Goal: Task Accomplishment & Management: Manage account settings

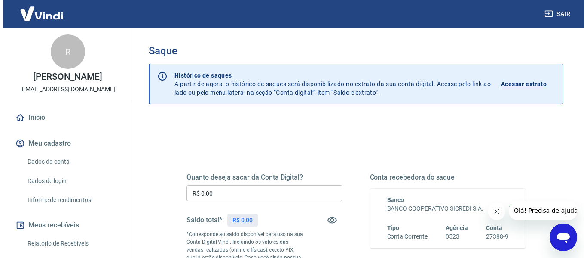
scroll to position [129, 0]
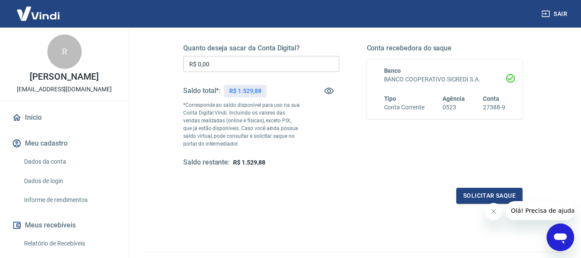
click at [493, 211] on icon "Fechar mensagem da empresa" at bounding box center [493, 211] width 7 height 7
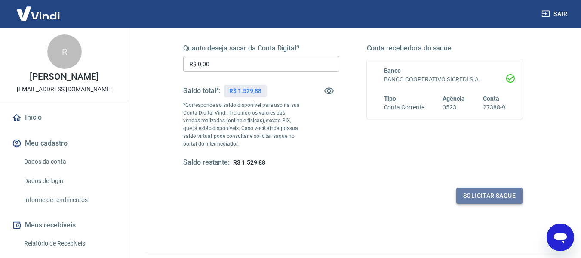
click at [491, 197] on button "Solicitar saque" at bounding box center [489, 195] width 66 height 16
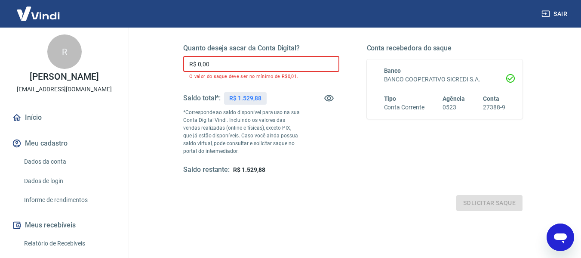
click at [244, 63] on input "R$ 0,00" at bounding box center [261, 64] width 156 height 16
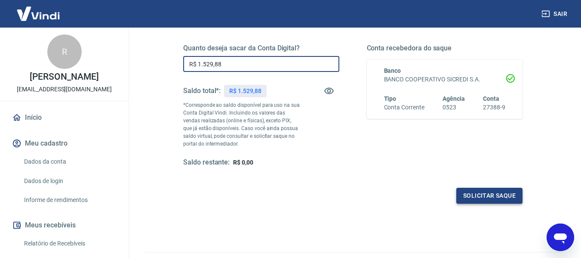
type input "R$ 1.529,88"
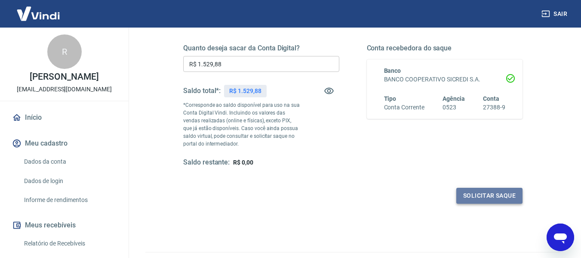
click at [495, 193] on button "Solicitar saque" at bounding box center [489, 195] width 66 height 16
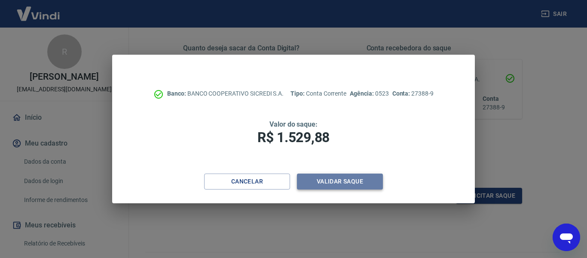
click at [341, 180] on button "Validar saque" at bounding box center [340, 181] width 86 height 16
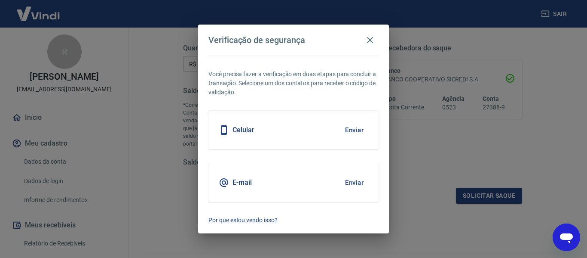
click at [294, 178] on div "E-mail Enviar" at bounding box center [294, 182] width 170 height 39
click at [295, 126] on div "Celular Enviar" at bounding box center [294, 130] width 170 height 39
click at [354, 126] on button "Enviar" at bounding box center [355, 130] width 28 height 18
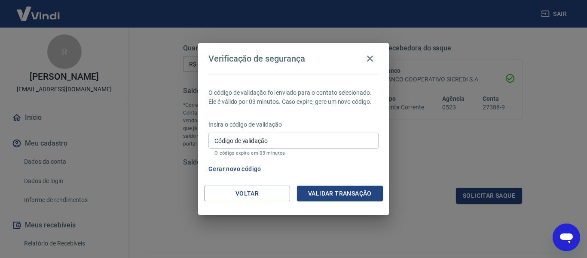
click at [230, 168] on button "Gerar novo código" at bounding box center [235, 169] width 60 height 16
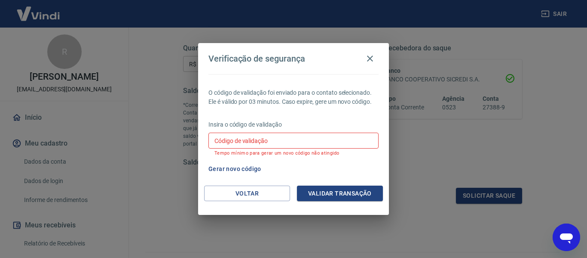
click at [245, 144] on input "Código de validação" at bounding box center [294, 140] width 170 height 16
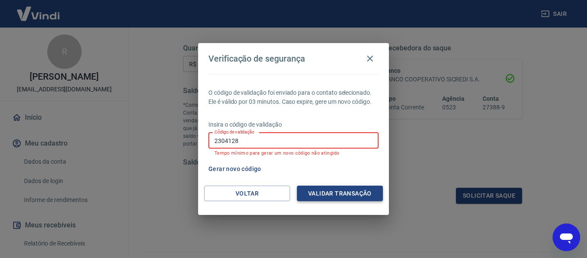
type input "2304128"
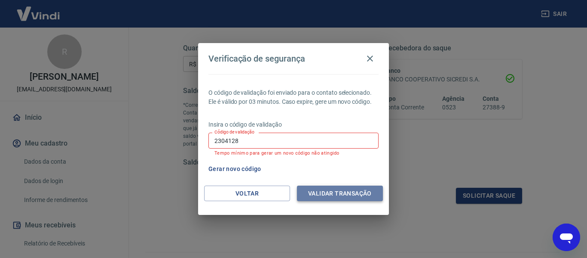
click at [318, 190] on button "Validar transação" at bounding box center [340, 193] width 86 height 16
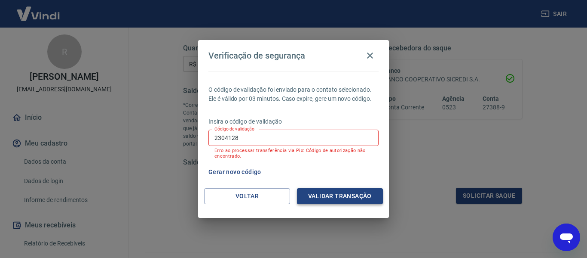
click at [337, 194] on button "Validar transação" at bounding box center [340, 196] width 86 height 16
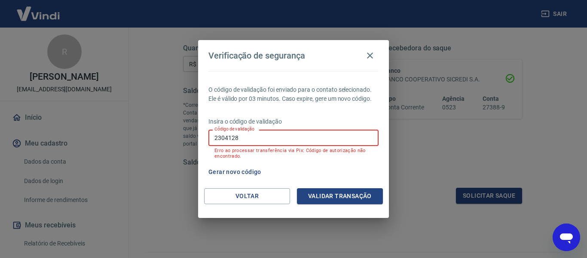
drag, startPoint x: 243, startPoint y: 141, endPoint x: 190, endPoint y: 139, distance: 52.9
click at [190, 139] on div "Verificação de segurança O código de validação foi enviado para o contato selec…" at bounding box center [293, 129] width 587 height 258
click at [249, 169] on button "Gerar novo código" at bounding box center [235, 172] width 60 height 16
click at [258, 137] on input "Código de validação" at bounding box center [294, 137] width 170 height 16
type input "826599"
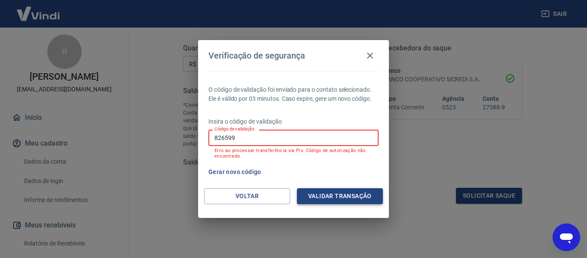
click at [317, 191] on button "Validar transação" at bounding box center [340, 196] width 86 height 16
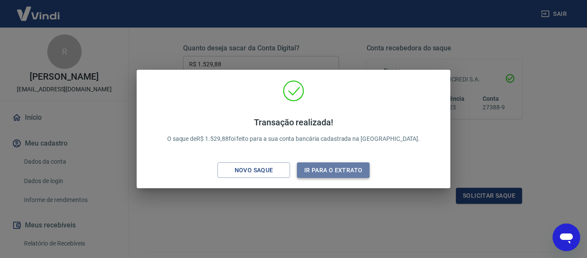
click at [344, 168] on button "Ir para o extrato" at bounding box center [333, 170] width 73 height 16
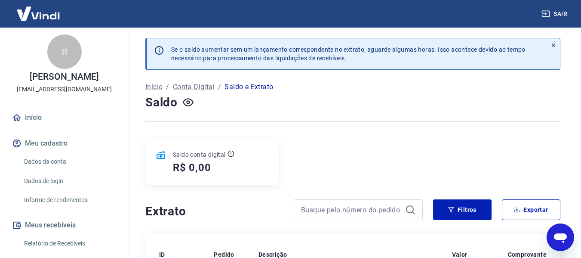
scroll to position [129, 0]
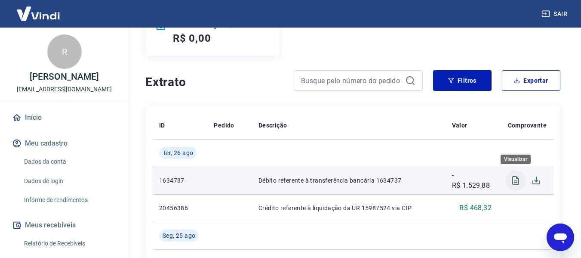
click at [516, 180] on icon "Visualizar" at bounding box center [515, 180] width 10 height 10
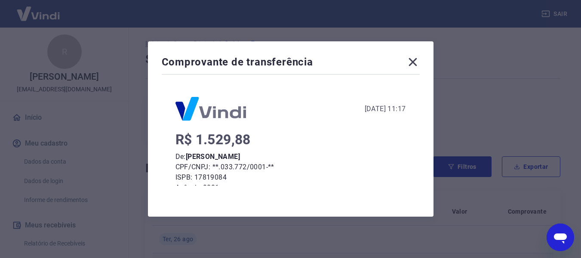
scroll to position [121, 0]
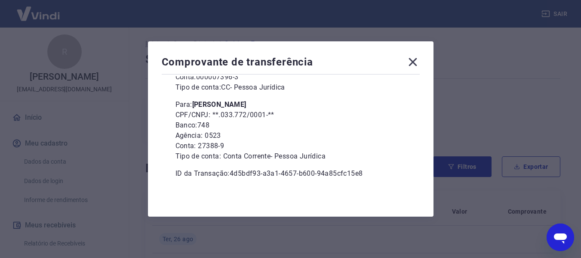
drag, startPoint x: 416, startPoint y: 61, endPoint x: 458, endPoint y: 107, distance: 62.4
click at [416, 61] on icon at bounding box center [412, 62] width 8 height 8
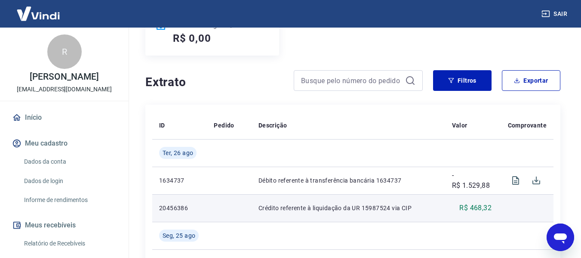
scroll to position [172, 0]
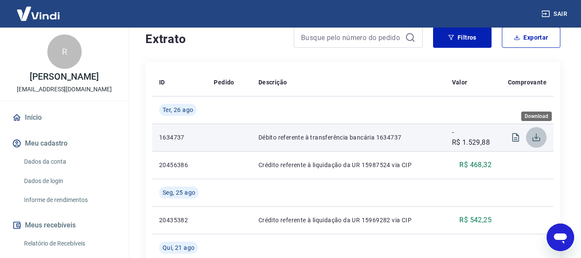
click at [535, 136] on icon "Download" at bounding box center [536, 137] width 10 height 10
